Goal: Task Accomplishment & Management: Manage account settings

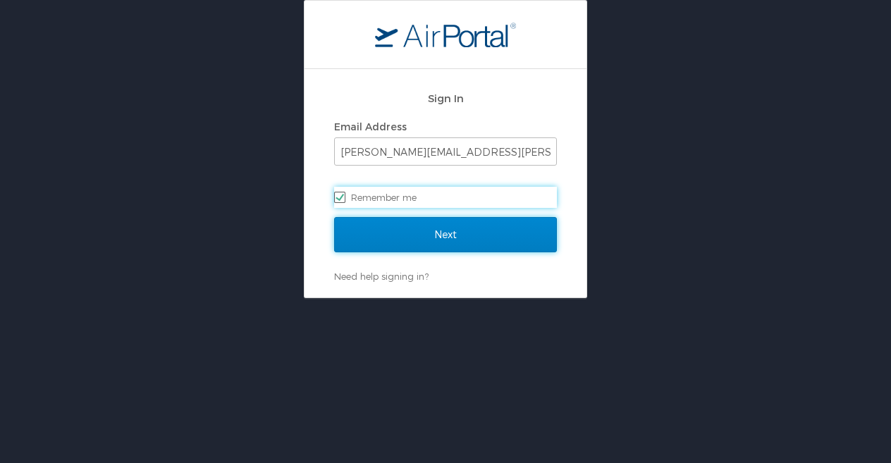
click at [460, 228] on input "Next" at bounding box center [445, 234] width 223 height 35
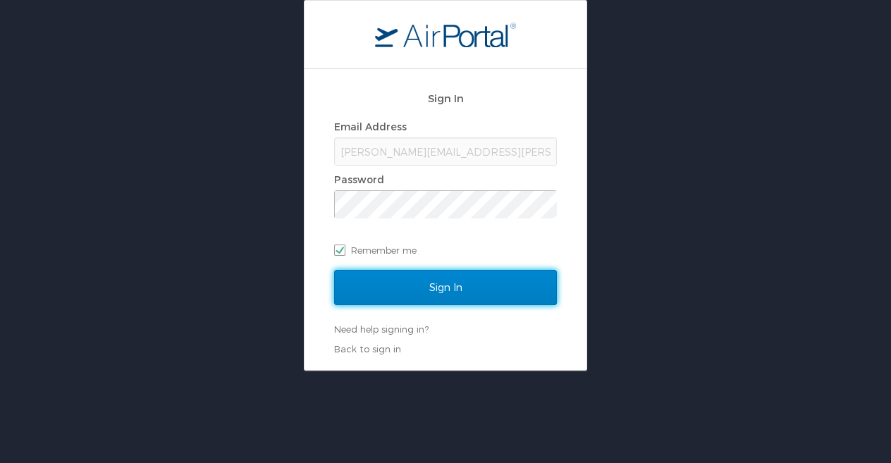
click at [438, 292] on input "Sign In" at bounding box center [445, 287] width 223 height 35
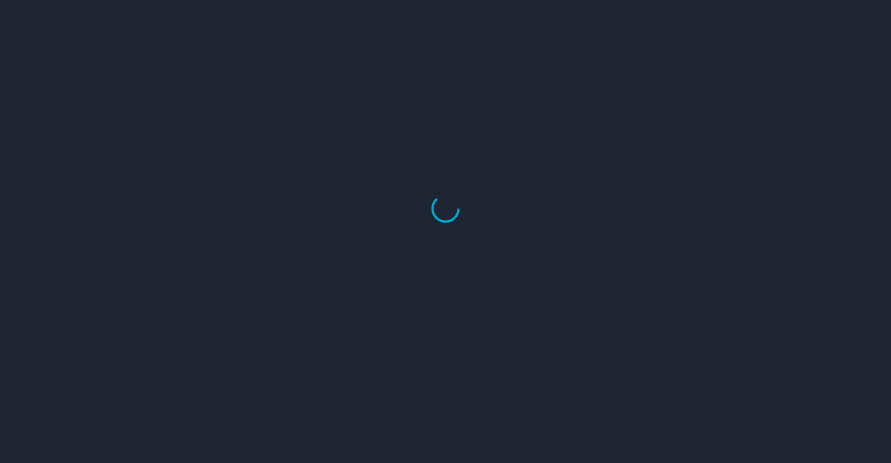
select select "US"
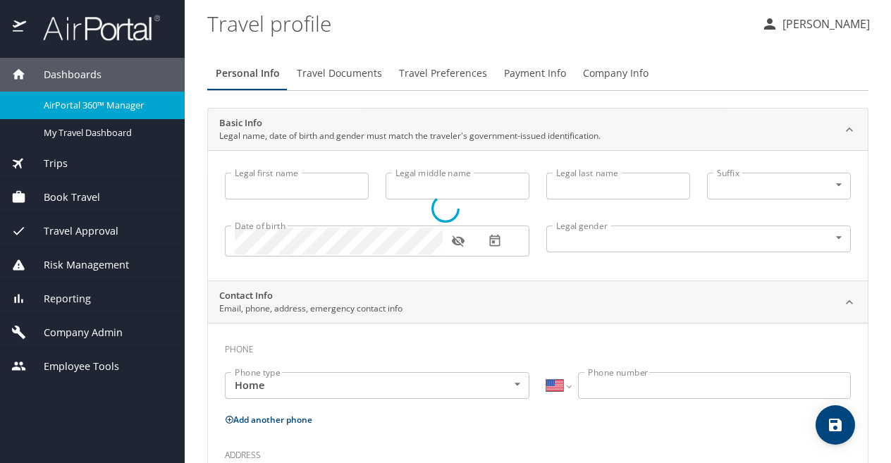
type input "Lindsey"
type input "Garbarino"
type input "Female"
select select "US"
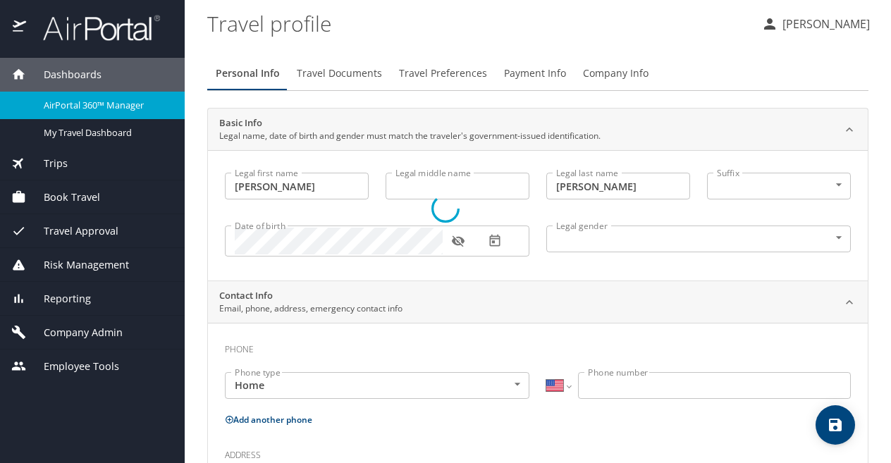
select select "US"
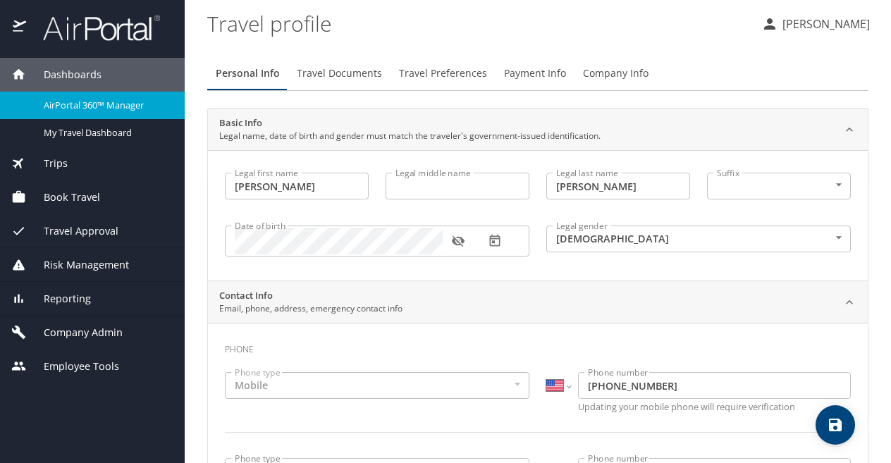
click at [63, 191] on span "Book Travel" at bounding box center [63, 198] width 74 height 16
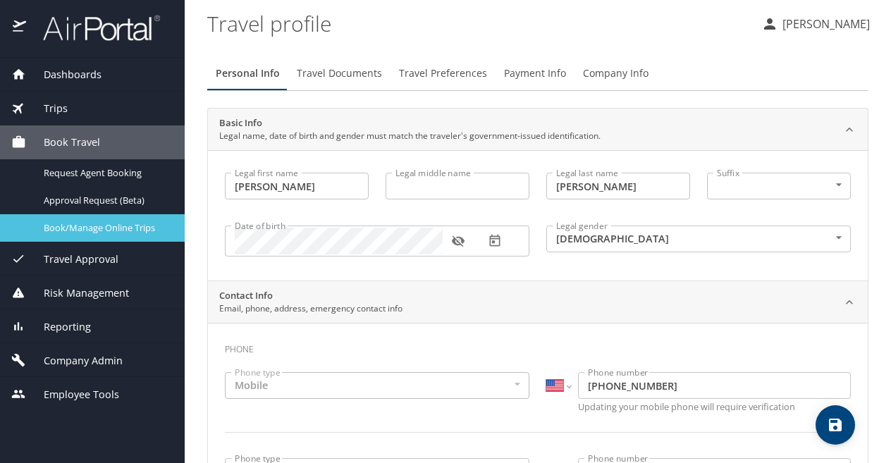
click at [81, 222] on span "Book/Manage Online Trips" at bounding box center [106, 227] width 124 height 13
